Goal: Navigation & Orientation: Find specific page/section

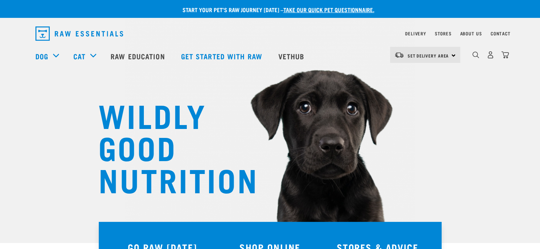
click at [453, 55] on div "Set Delivery Area North Island South Island" at bounding box center [425, 55] width 70 height 16
click at [424, 72] on link "[GEOGRAPHIC_DATA]" at bounding box center [424, 75] width 69 height 16
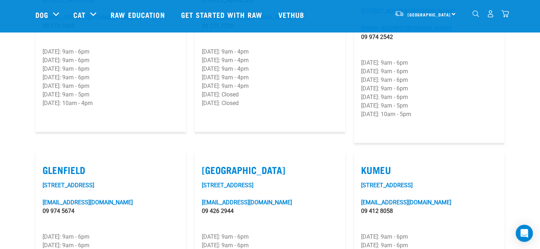
scroll to position [286, 0]
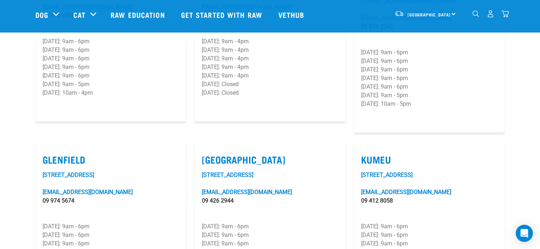
click at [140, 171] on div "239 Archers Road glenfield@rawessentials.co.nz 09 974 5674 Monday: 9am - 6pm Tu…" at bounding box center [111, 235] width 136 height 129
